Goal: Find specific page/section: Find specific page/section

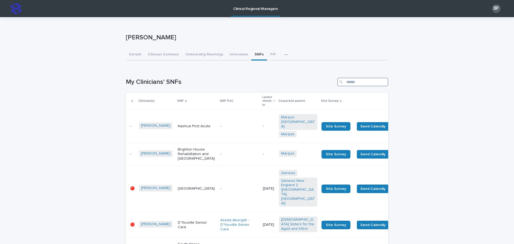
click at [358, 85] on input "Search" at bounding box center [363, 82] width 51 height 9
click at [155, 53] on button "Clinician Summary" at bounding box center [164, 54] width 38 height 11
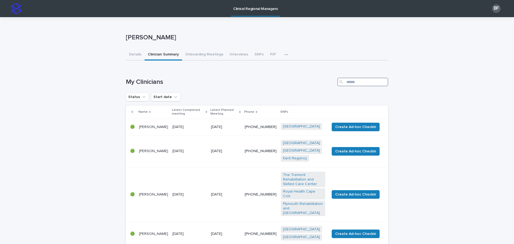
click at [353, 83] on input "Search" at bounding box center [363, 82] width 51 height 9
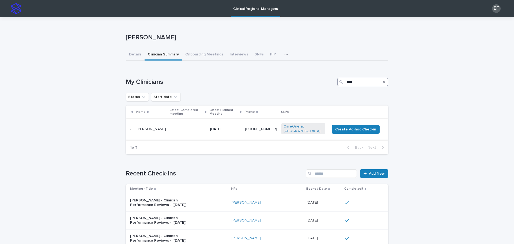
type input "****"
click at [174, 127] on p "-" at bounding box center [188, 129] width 36 height 5
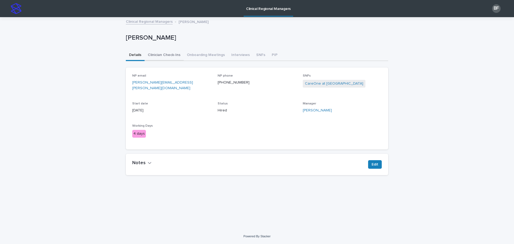
click at [163, 58] on button "Clinician Check-Ins" at bounding box center [164, 55] width 39 height 11
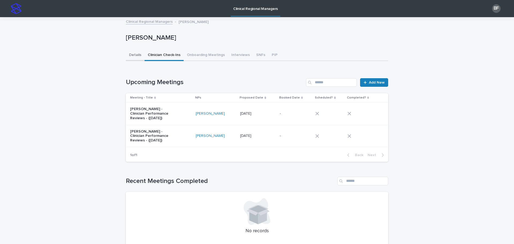
click at [129, 54] on button "Details" at bounding box center [135, 55] width 19 height 11
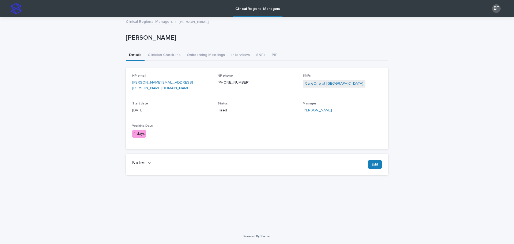
drag, startPoint x: 166, startPoint y: 56, endPoint x: 142, endPoint y: 58, distance: 24.2
click at [166, 56] on button "Clinician Check-Ins" at bounding box center [164, 55] width 39 height 11
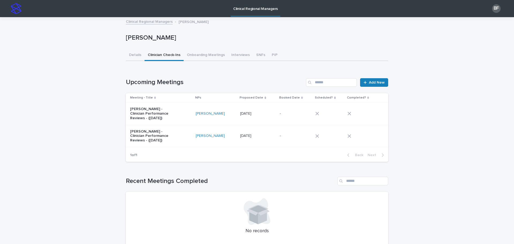
click at [279, 109] on td "- -" at bounding box center [296, 114] width 36 height 22
